Goal: Task Accomplishment & Management: Manage account settings

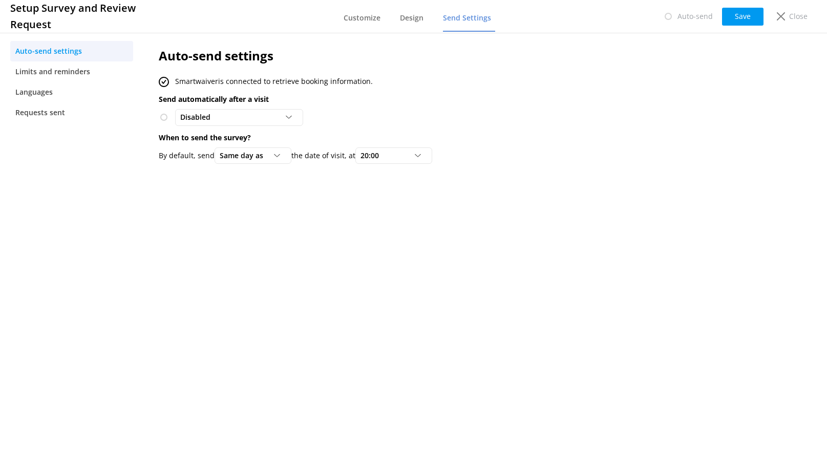
click at [164, 118] on span at bounding box center [164, 117] width 10 height 10
click at [213, 114] on span "Disabled" at bounding box center [198, 117] width 36 height 11
click at [207, 159] on div "To customers from Smartwaiver" at bounding box center [228, 159] width 94 height 10
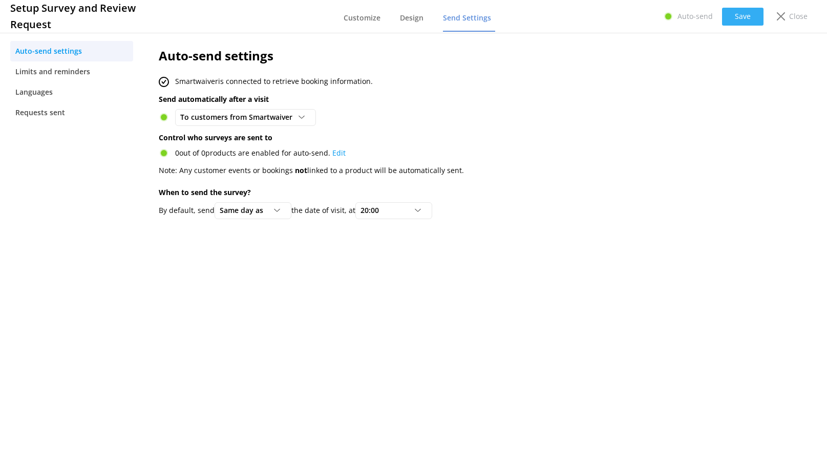
click at [746, 12] on button "Save" at bounding box center [742, 17] width 41 height 18
click at [738, 18] on button "Save" at bounding box center [742, 17] width 41 height 18
click at [786, 14] on div "Close" at bounding box center [790, 16] width 41 height 17
